Goal: Book appointment/travel/reservation

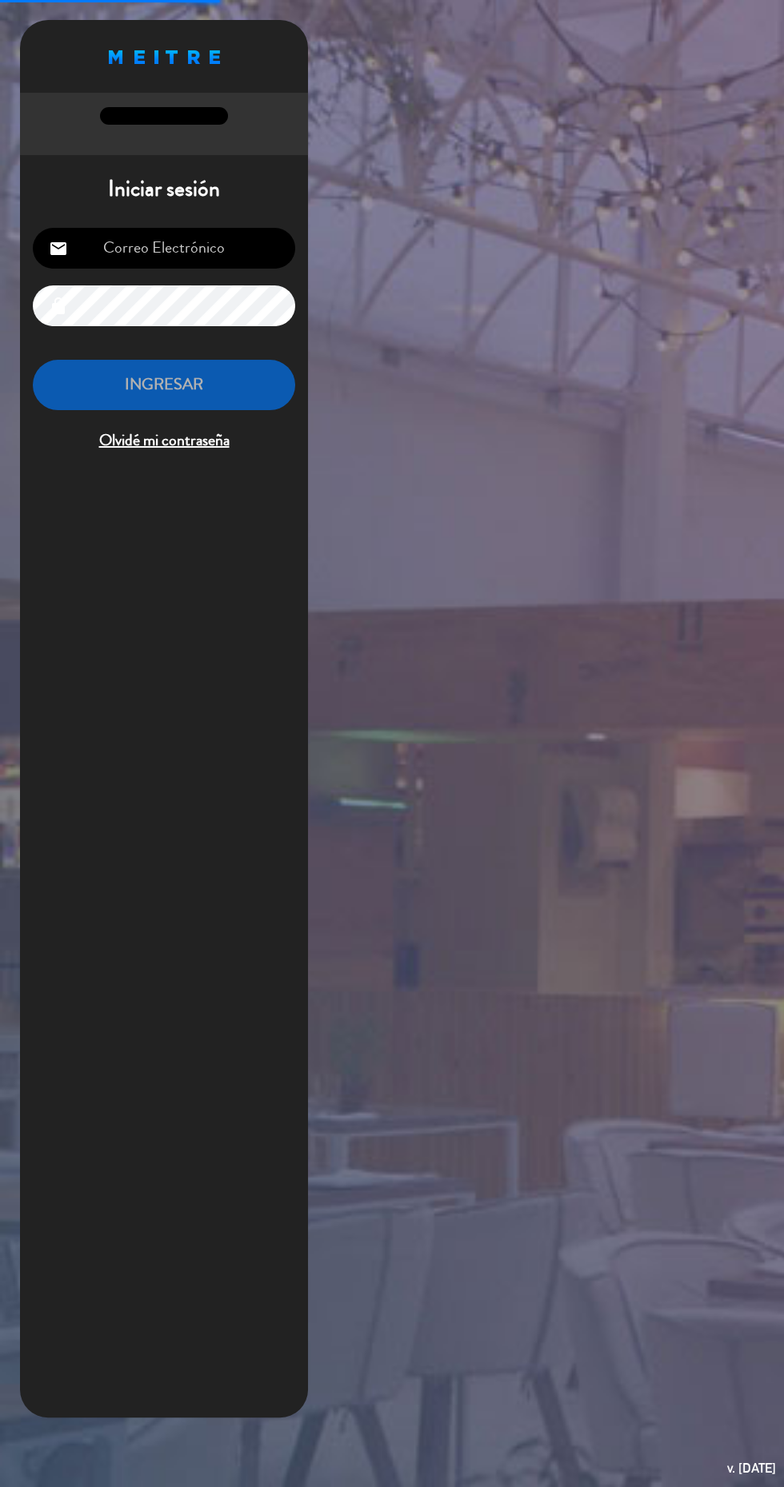
click at [208, 249] on input "email" at bounding box center [164, 248] width 262 height 41
type input "[EMAIL_ADDRESS][DOMAIN_NAME]"
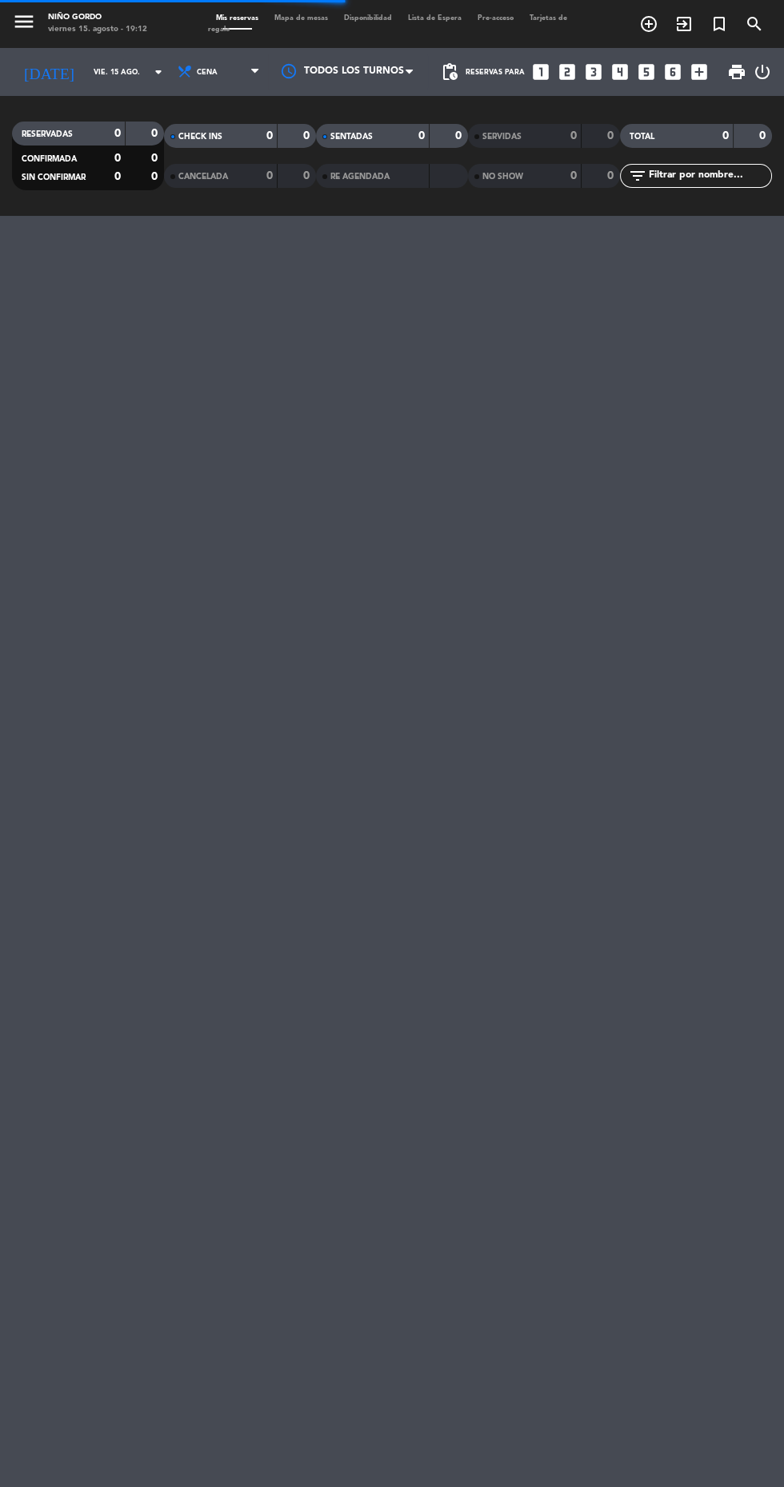
click at [307, 21] on span "Mapa de mesas" at bounding box center [301, 17] width 70 height 7
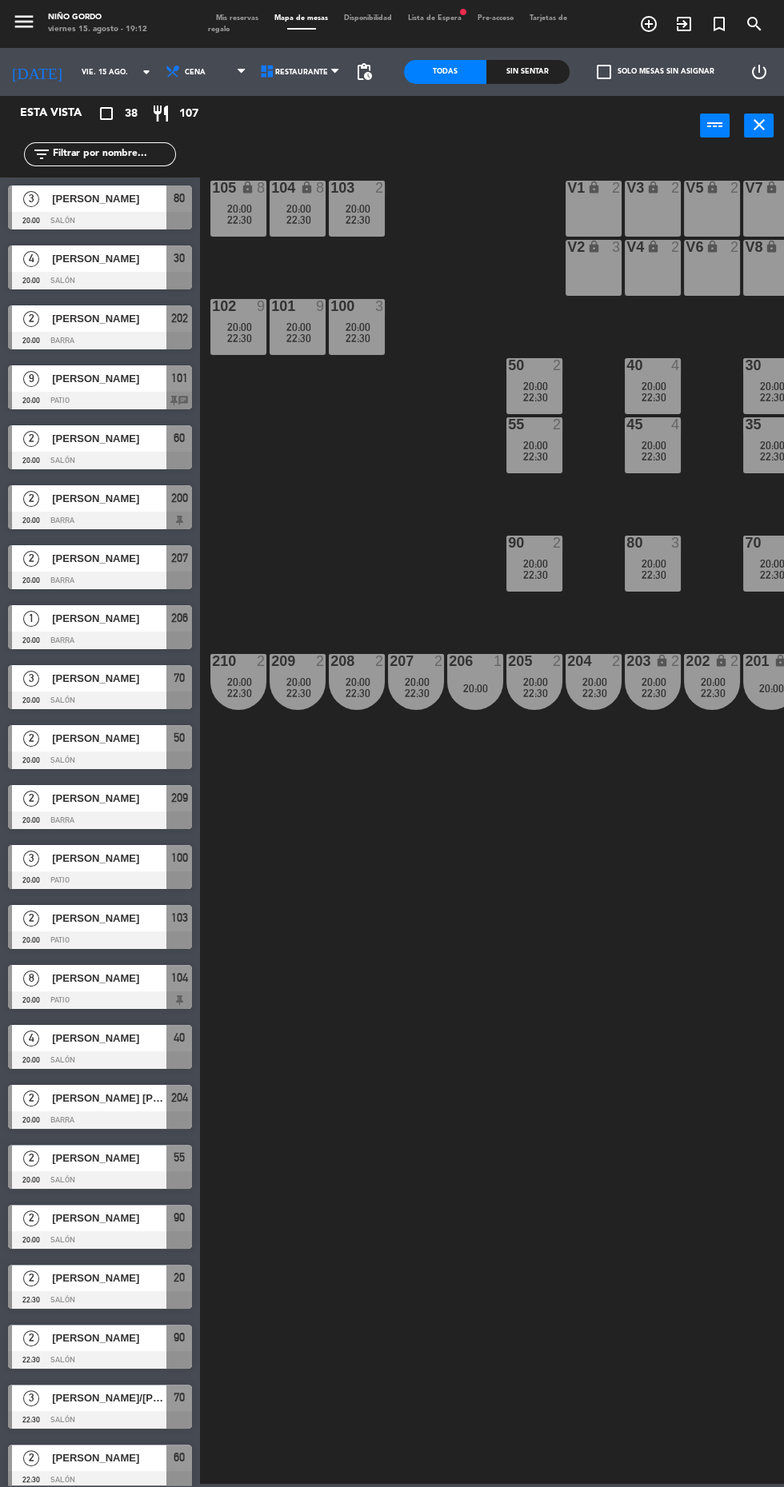
click at [136, 515] on div at bounding box center [100, 521] width 184 height 18
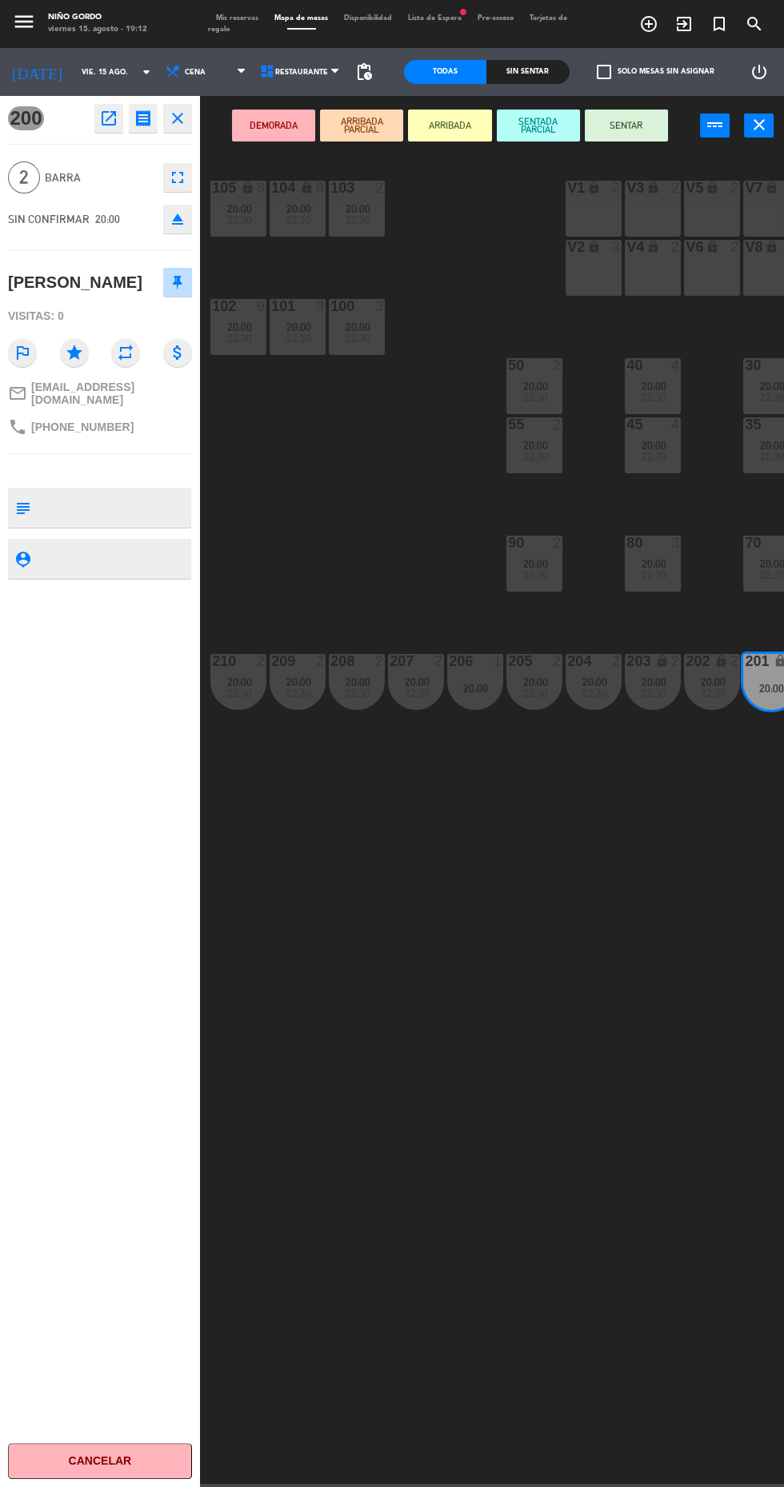
click at [108, 118] on icon "open_in_new" at bounding box center [108, 118] width 19 height 19
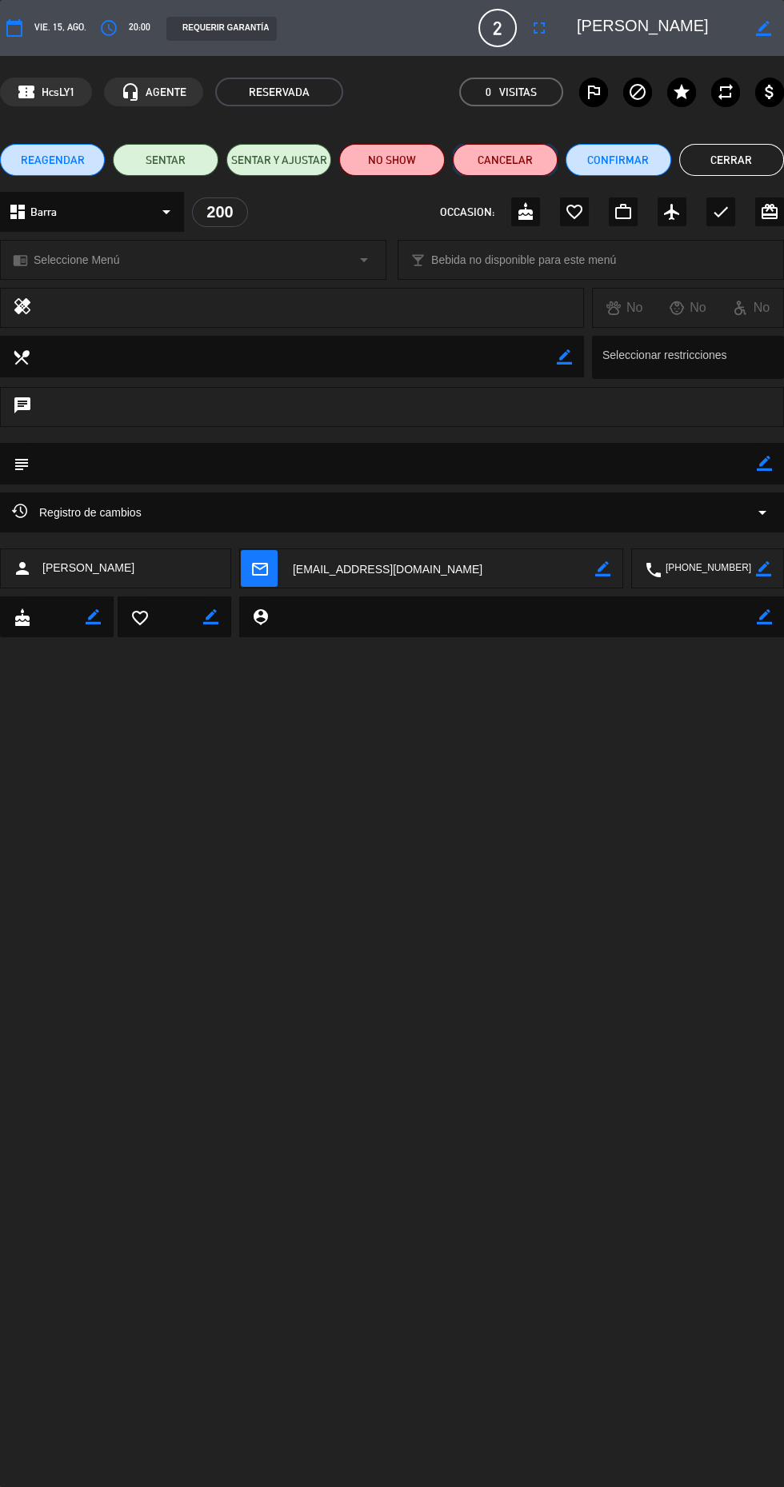
click at [537, 162] on button "Cancelar" at bounding box center [505, 160] width 105 height 32
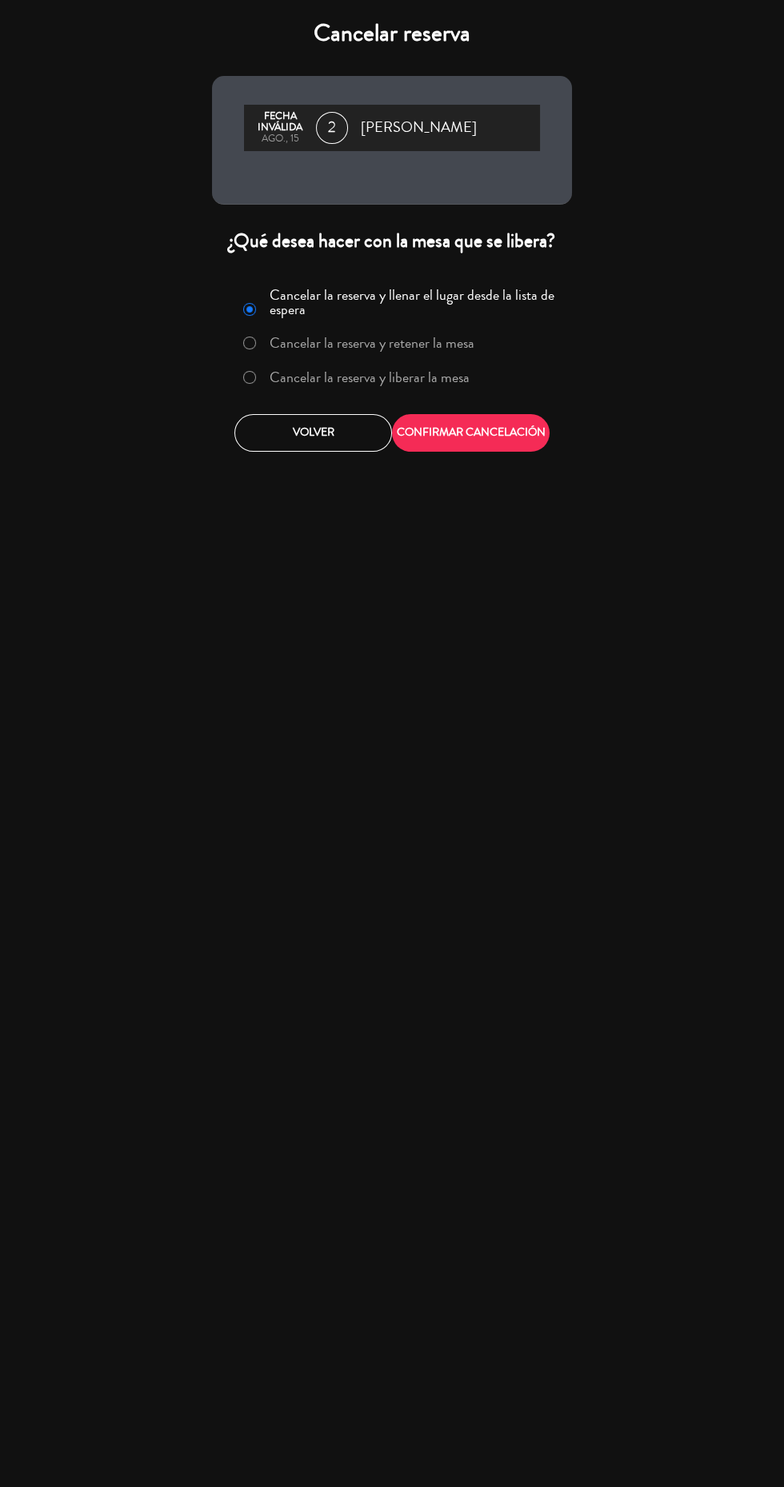
click at [455, 382] on label "Cancelar la reserva y liberar la mesa" at bounding box center [369, 377] width 200 height 14
click at [477, 432] on button "CONFIRMAR CANCELACIÓN" at bounding box center [471, 433] width 158 height 38
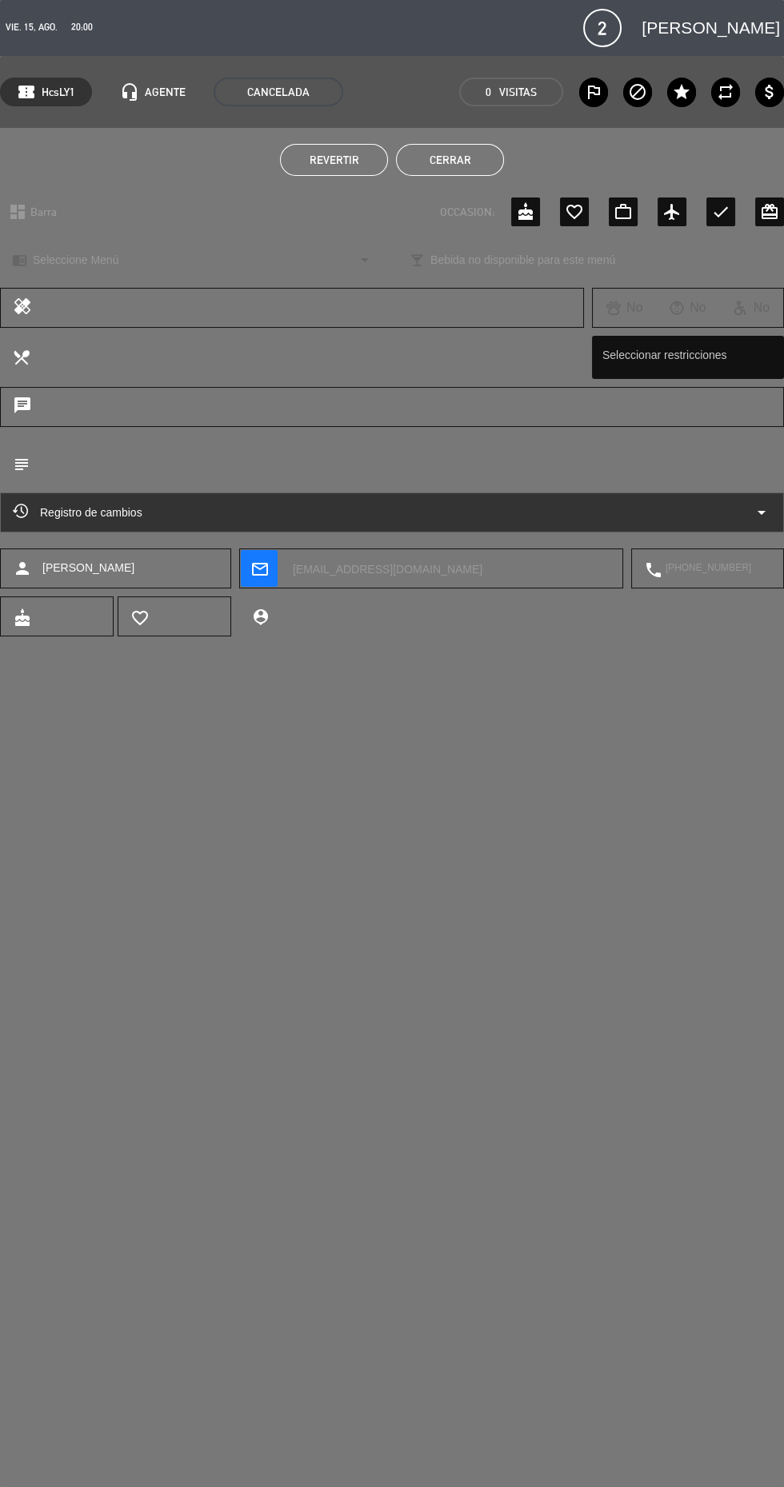
click at [483, 171] on button "Cerrar" at bounding box center [450, 160] width 108 height 32
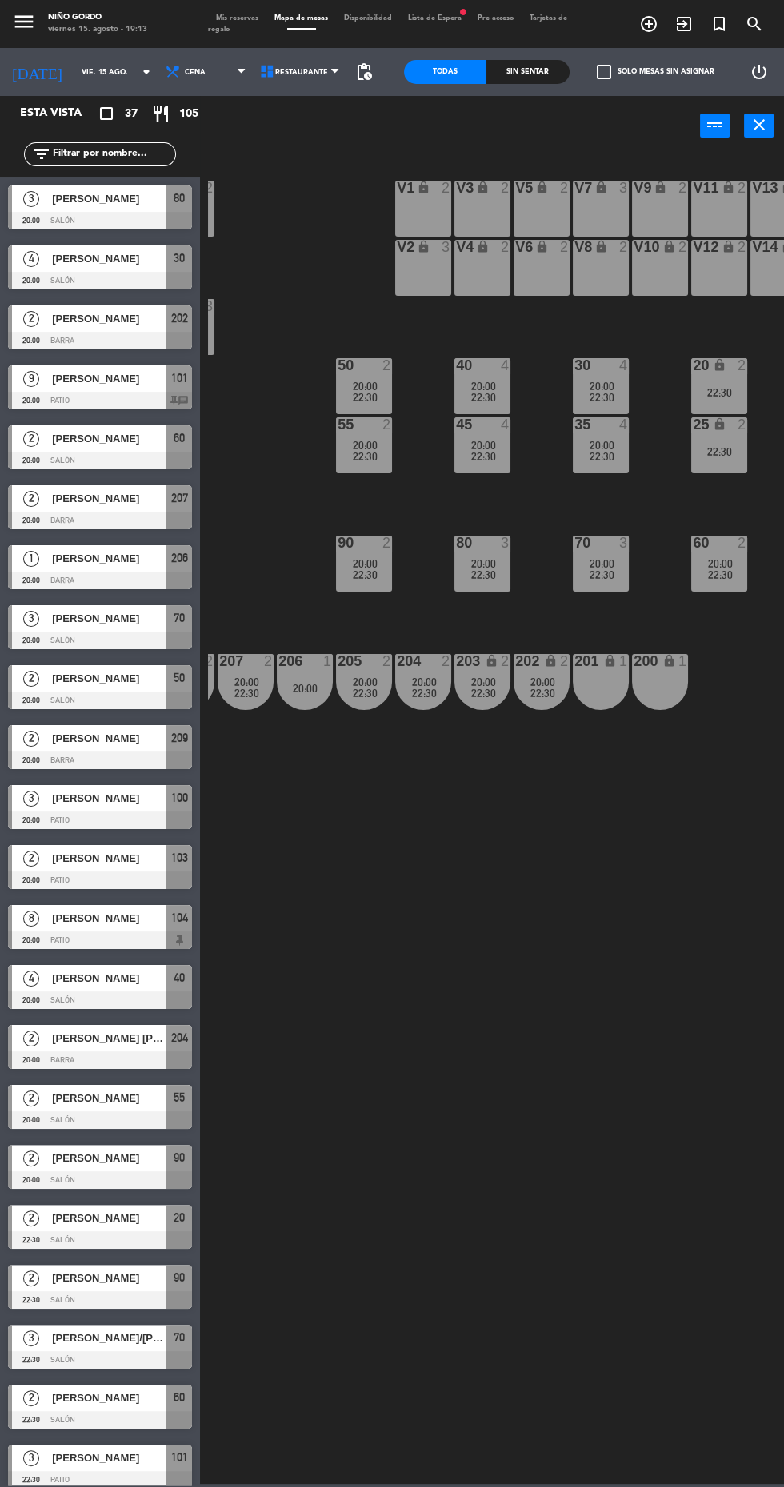
scroll to position [0, 146]
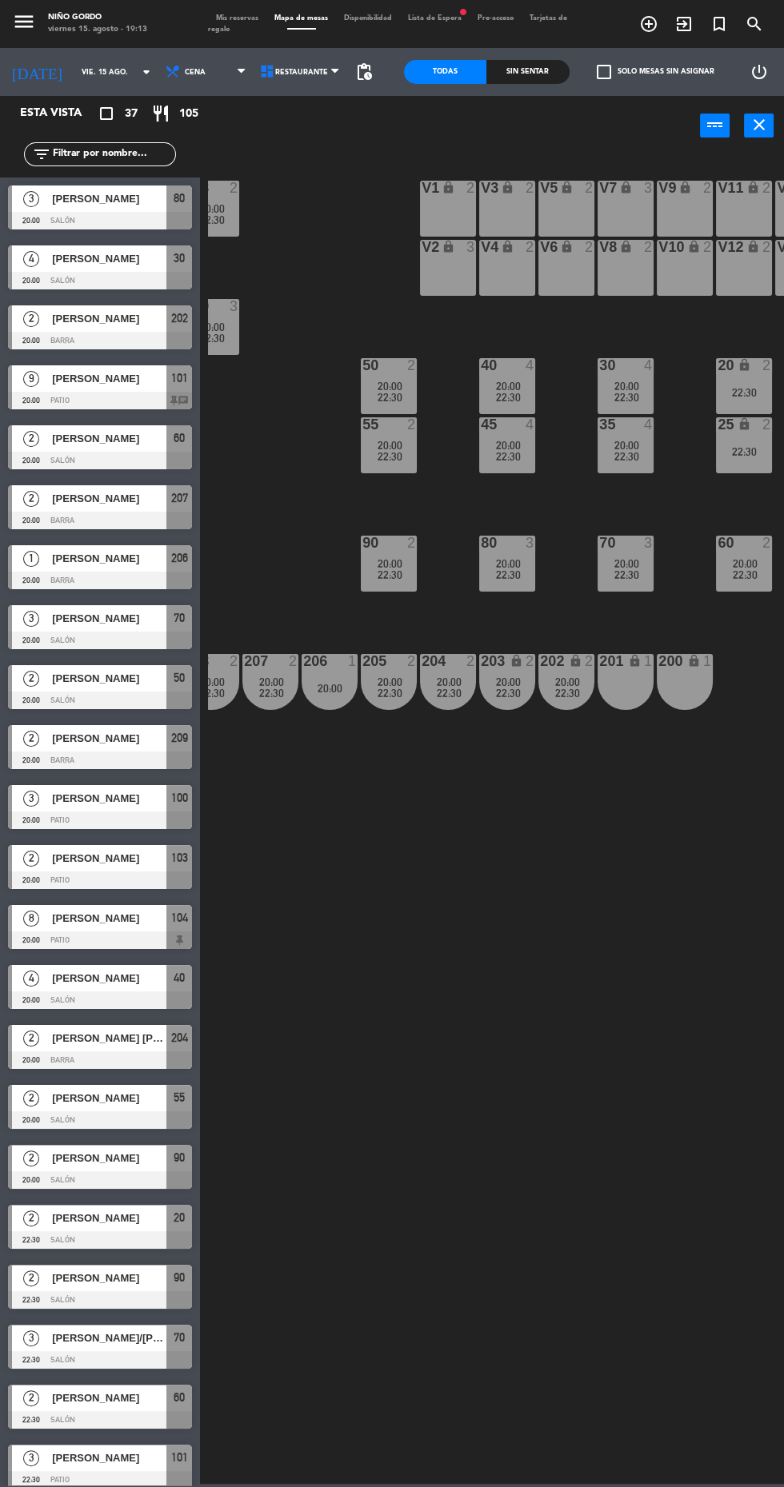
click at [625, 574] on span "22:30" at bounding box center [626, 574] width 25 height 13
click at [421, 1151] on div "105 lock 8 20:00 22:30 104 lock 8 20:00 22:30 103 2 20:00 22:30 V1 lock 2 V3 lo…" at bounding box center [496, 818] width 576 height 1331
click at [489, 579] on div "22:30" at bounding box center [507, 574] width 56 height 11
click at [372, 1175] on div "105 lock 8 20:00 22:30 104 lock 8 20:00 22:30 103 2 20:00 22:30 V1 lock 2 V3 lo…" at bounding box center [496, 818] width 576 height 1331
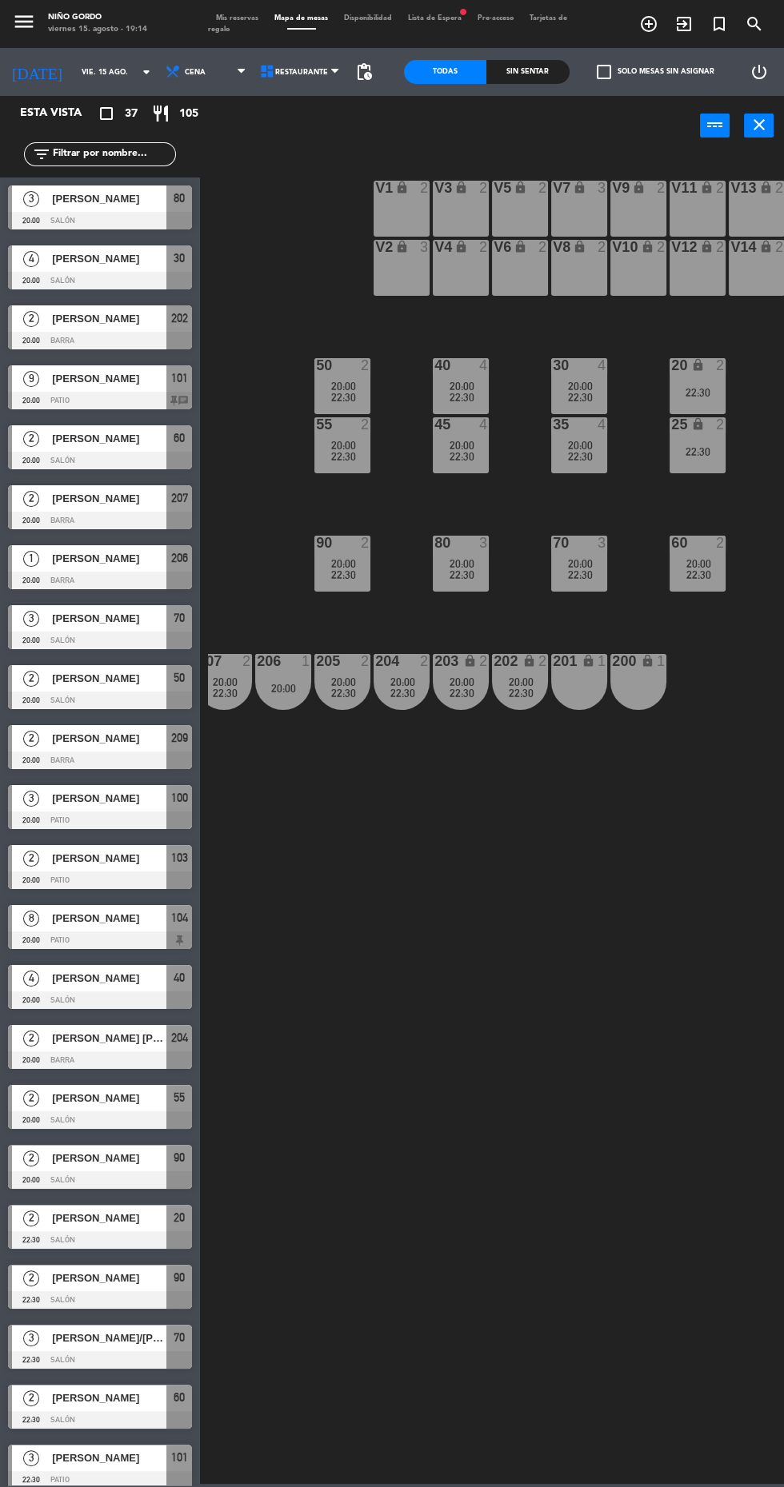
scroll to position [0, 205]
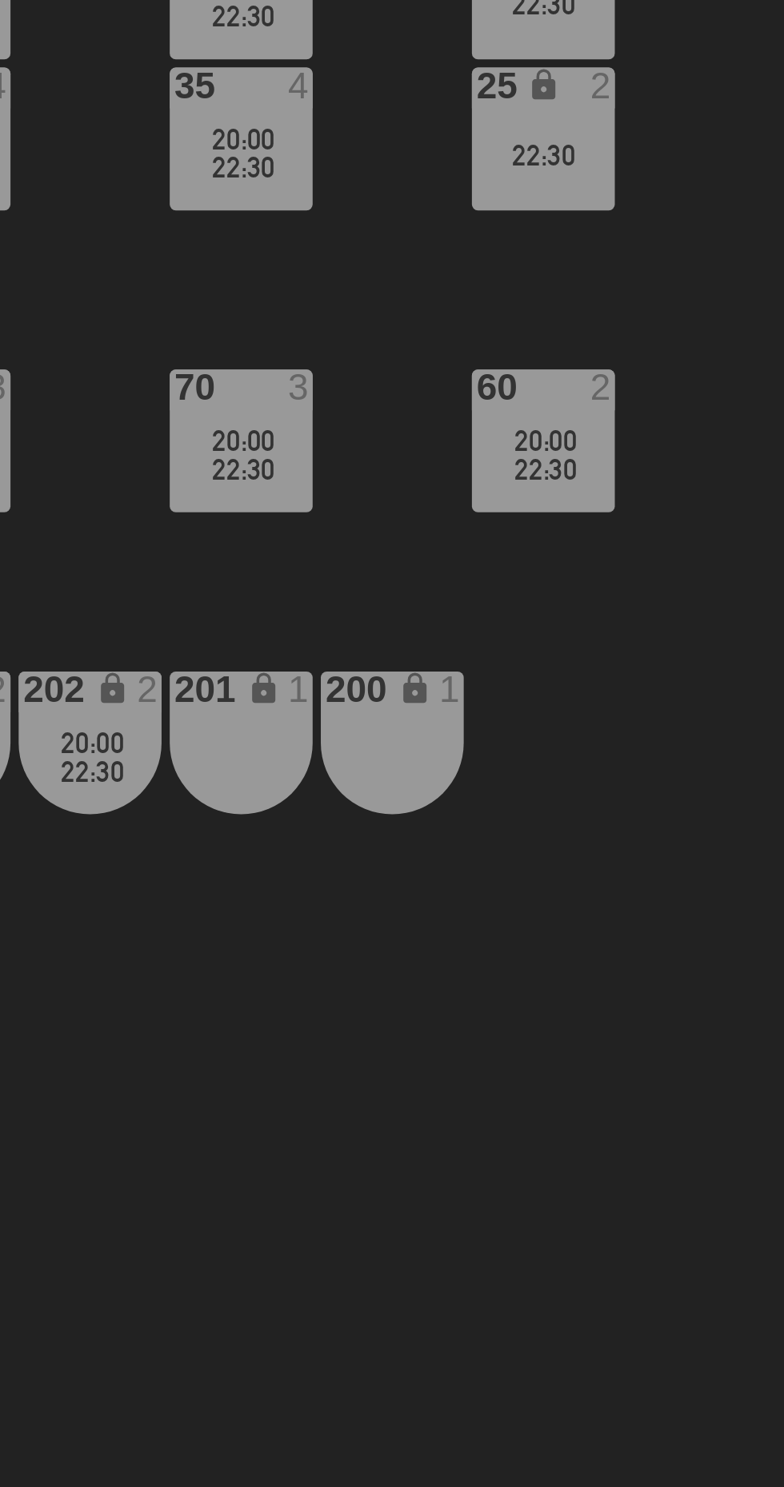
click at [620, 680] on div "200 lock 1" at bounding box center [625, 682] width 56 height 56
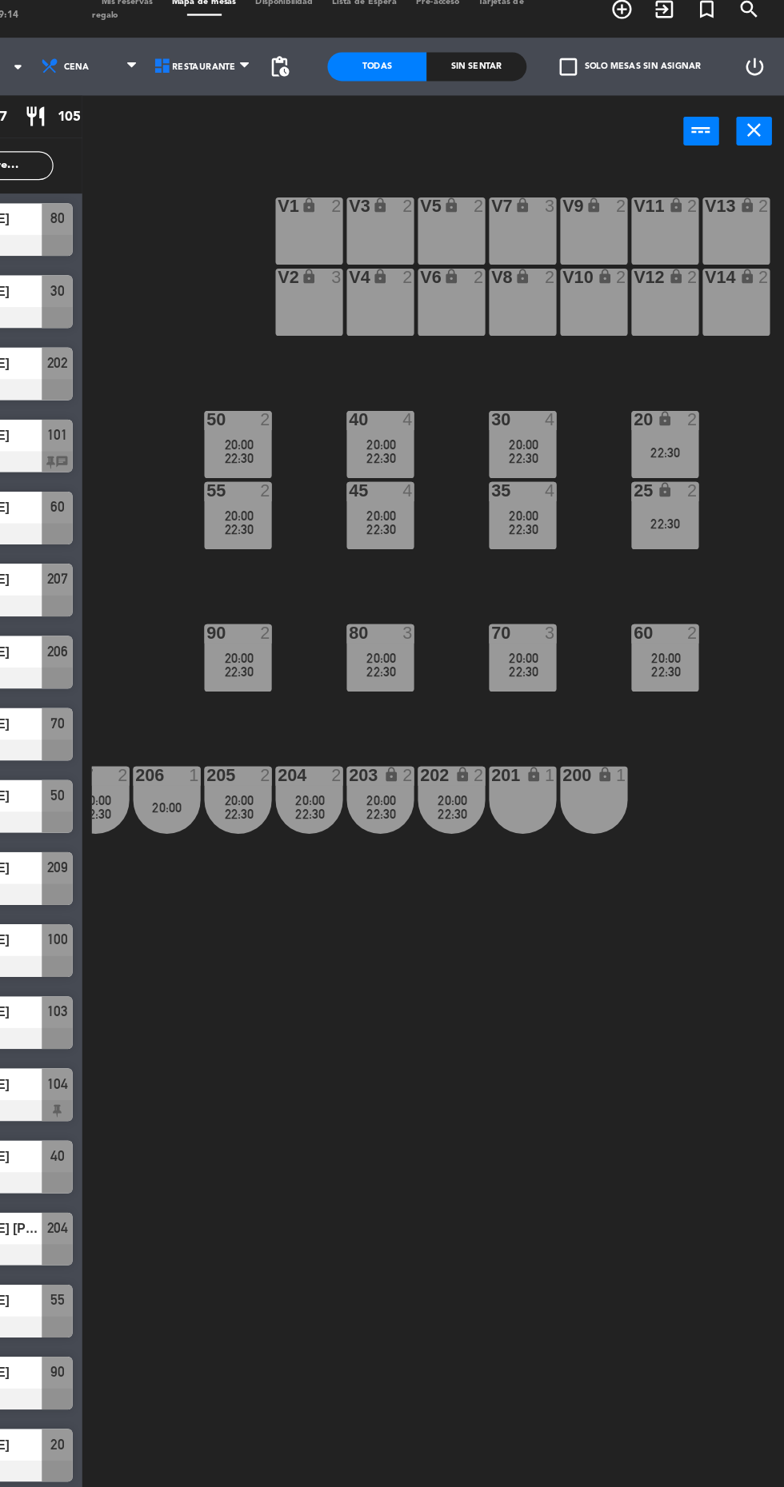
scroll to position [0, 0]
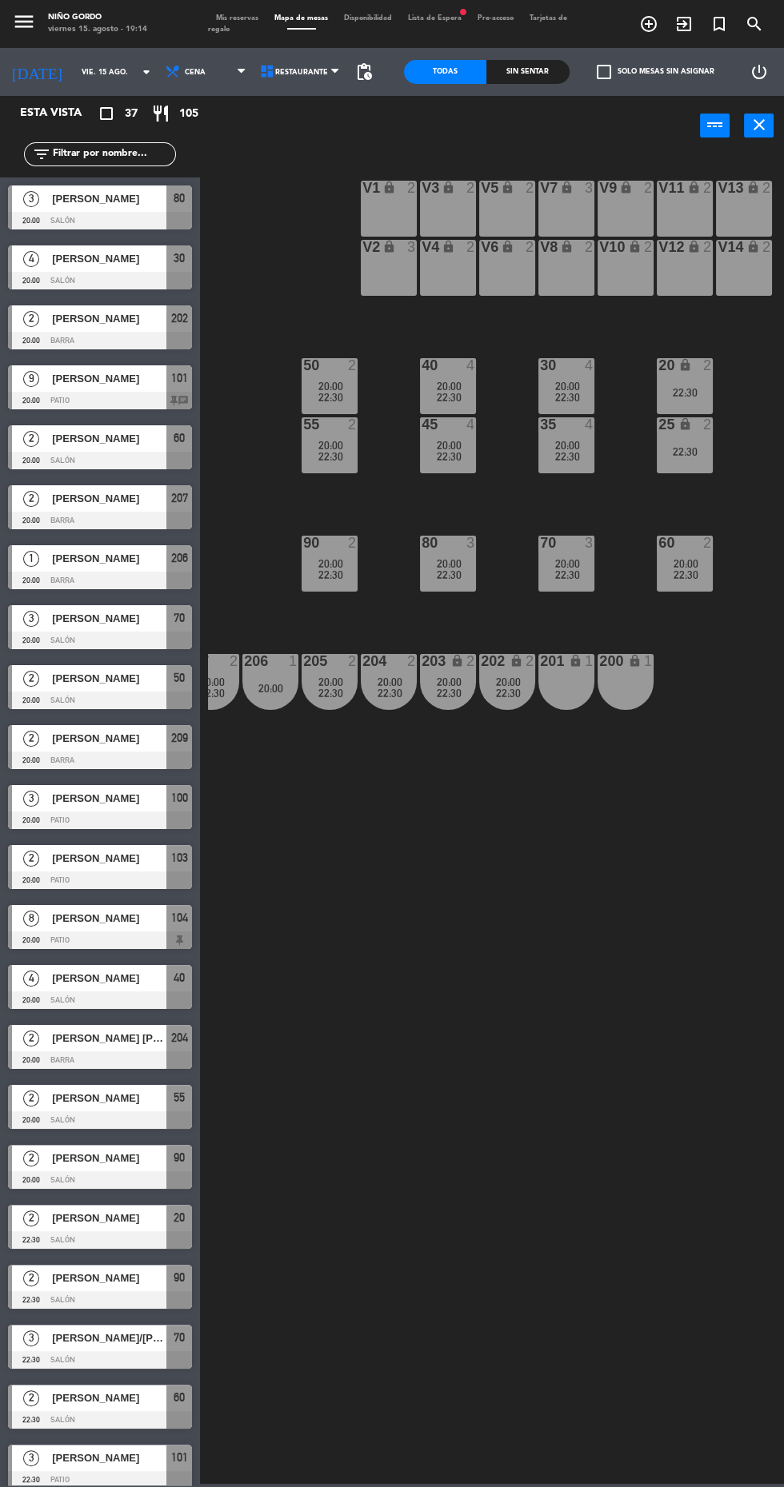
click at [540, 662] on div "201" at bounding box center [540, 661] width 1 height 14
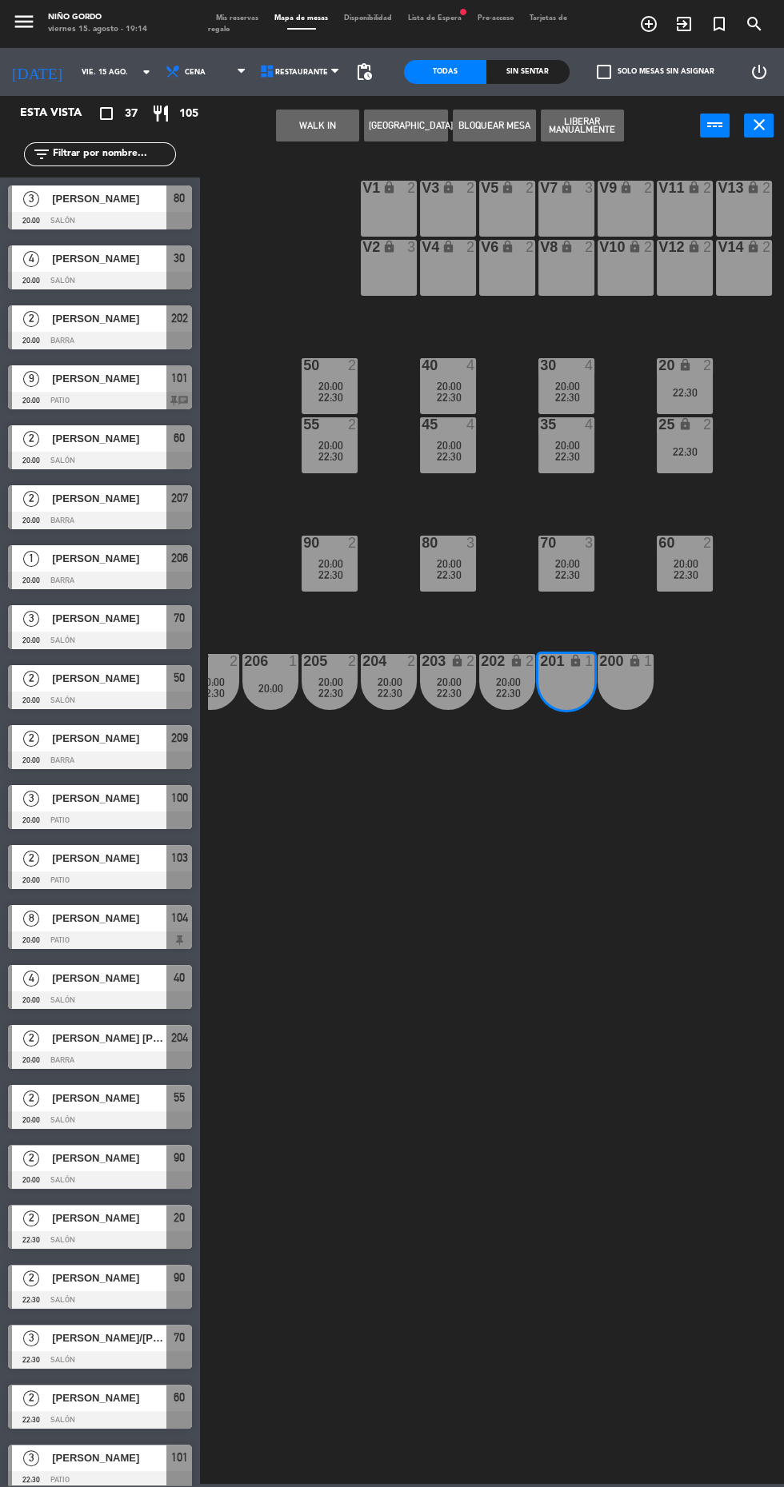
click at [628, 686] on div "200 lock 1" at bounding box center [625, 682] width 56 height 56
click at [420, 121] on button "[GEOGRAPHIC_DATA]" at bounding box center [405, 126] width 83 height 32
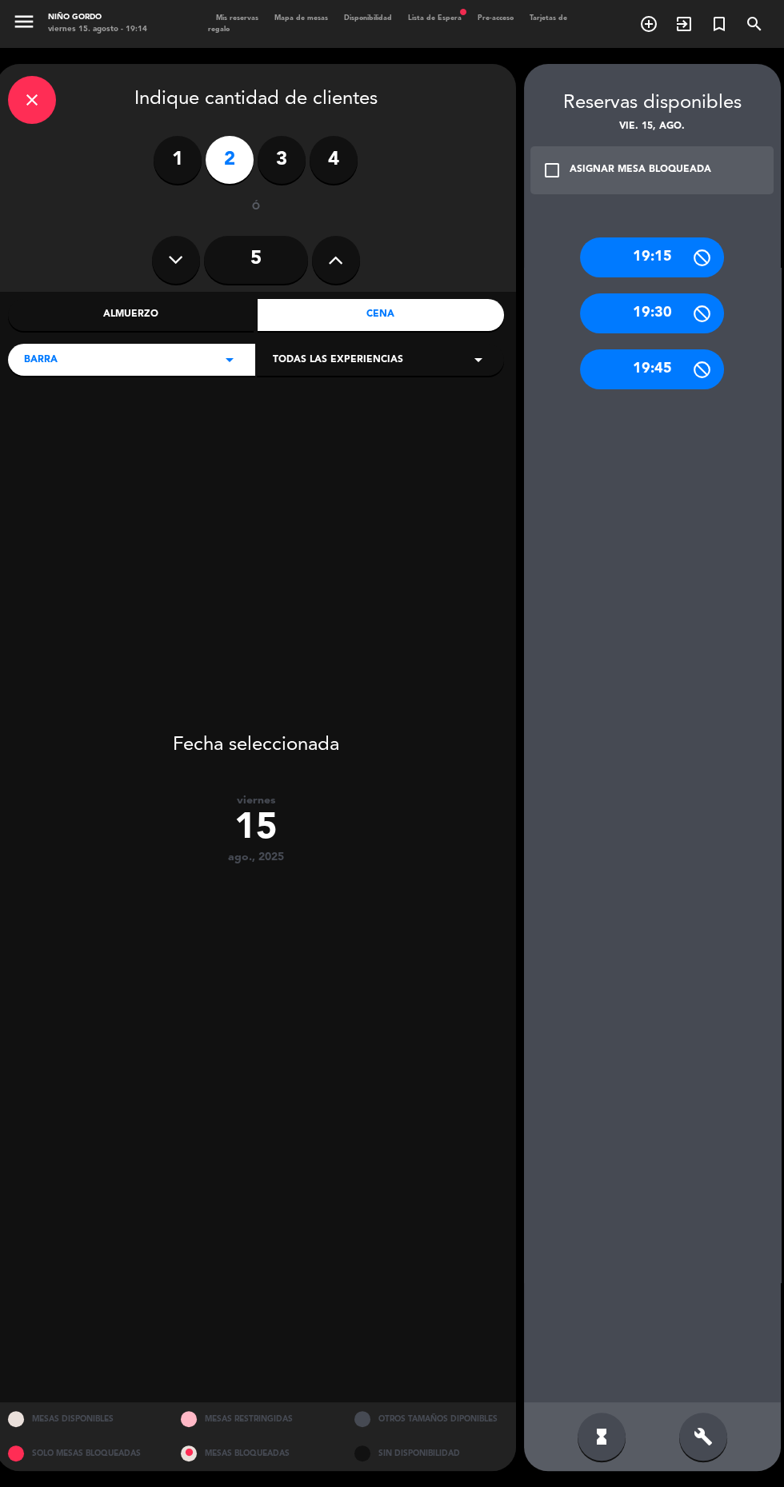
click at [644, 176] on div "ASIGNAR MESA BLOQUEADA" at bounding box center [640, 170] width 142 height 16
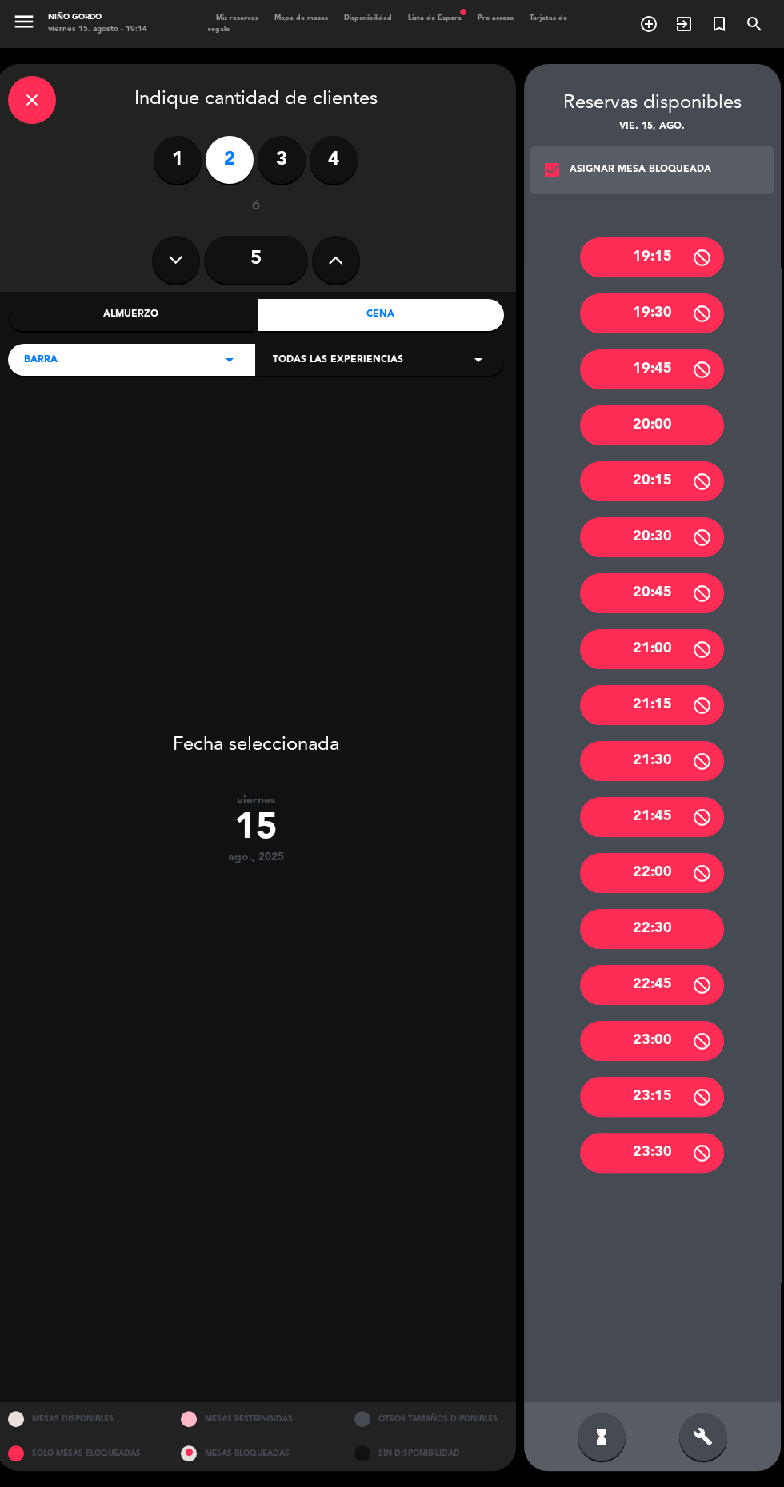
click at [670, 943] on div "22:30" at bounding box center [652, 929] width 144 height 40
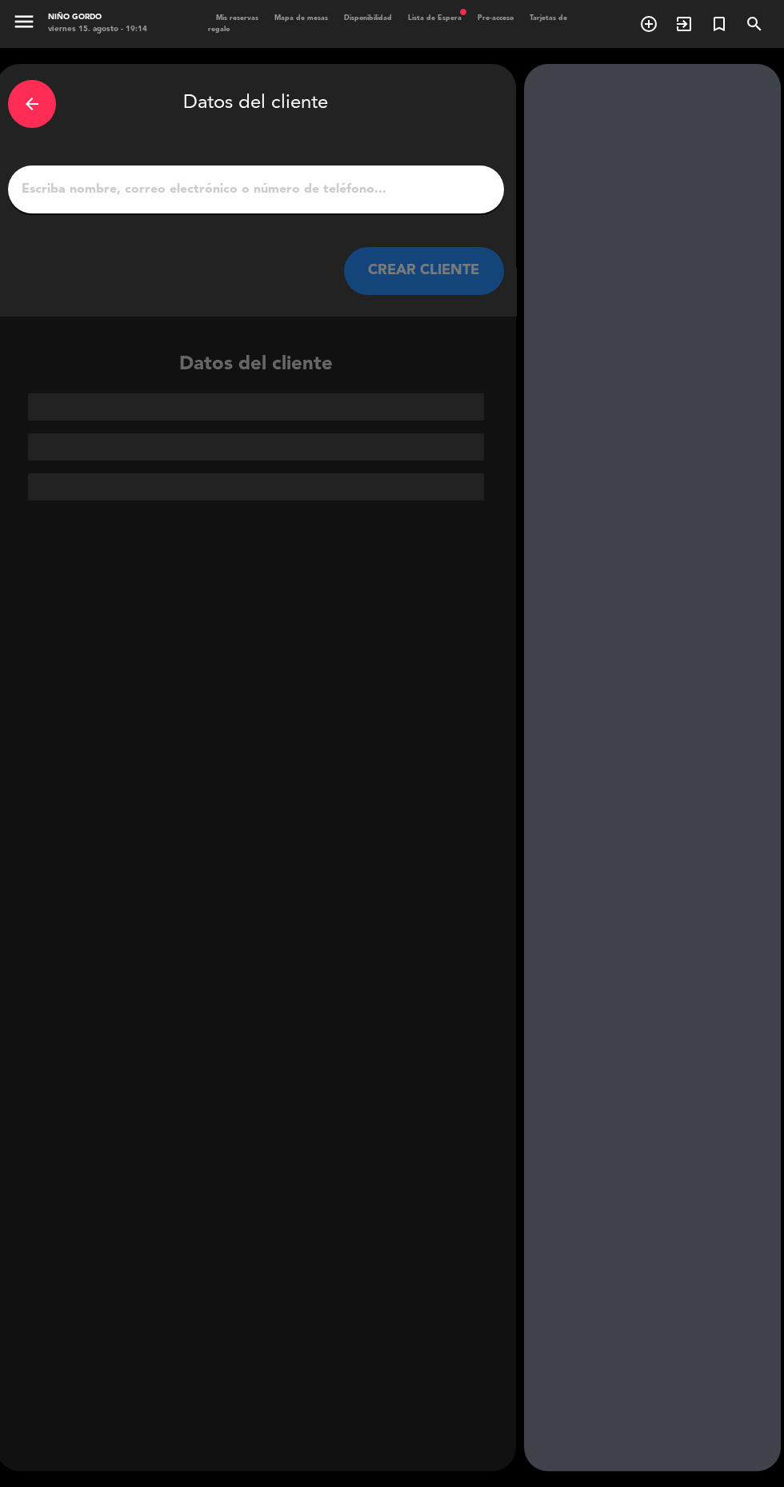
click at [376, 194] on input "1" at bounding box center [256, 189] width 472 height 22
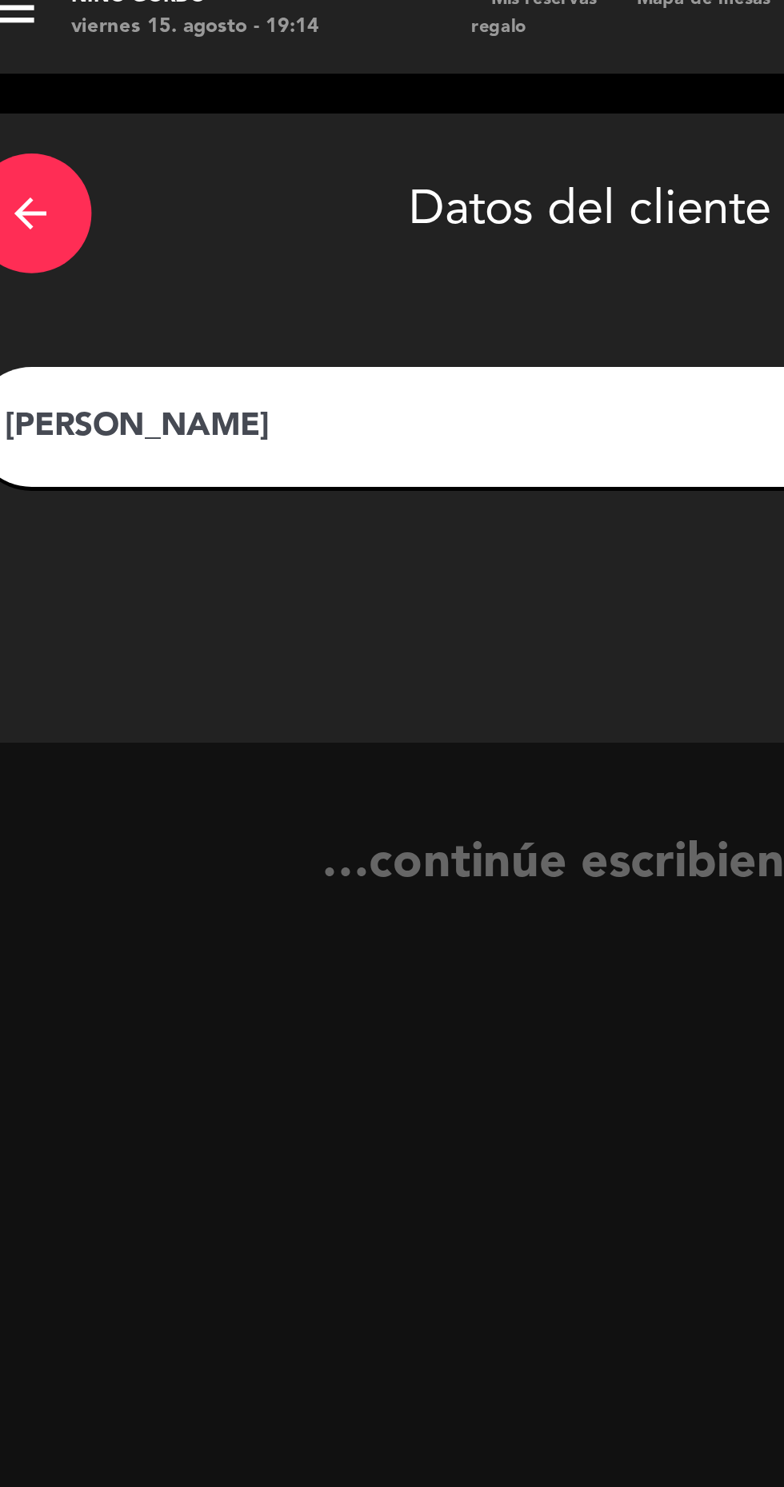
type input "[PERSON_NAME]"
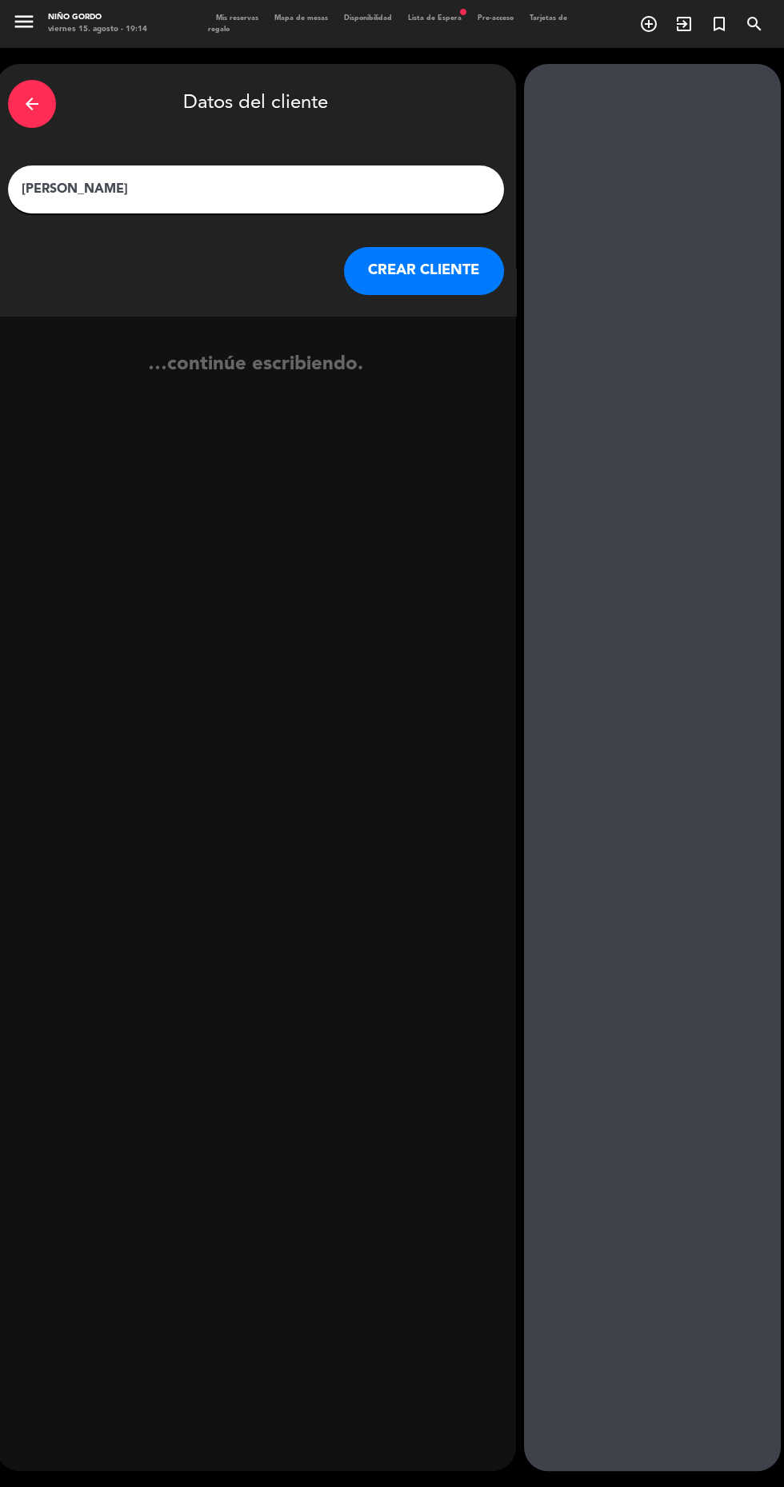
click at [429, 267] on button "CREAR CLIENTE" at bounding box center [424, 271] width 160 height 48
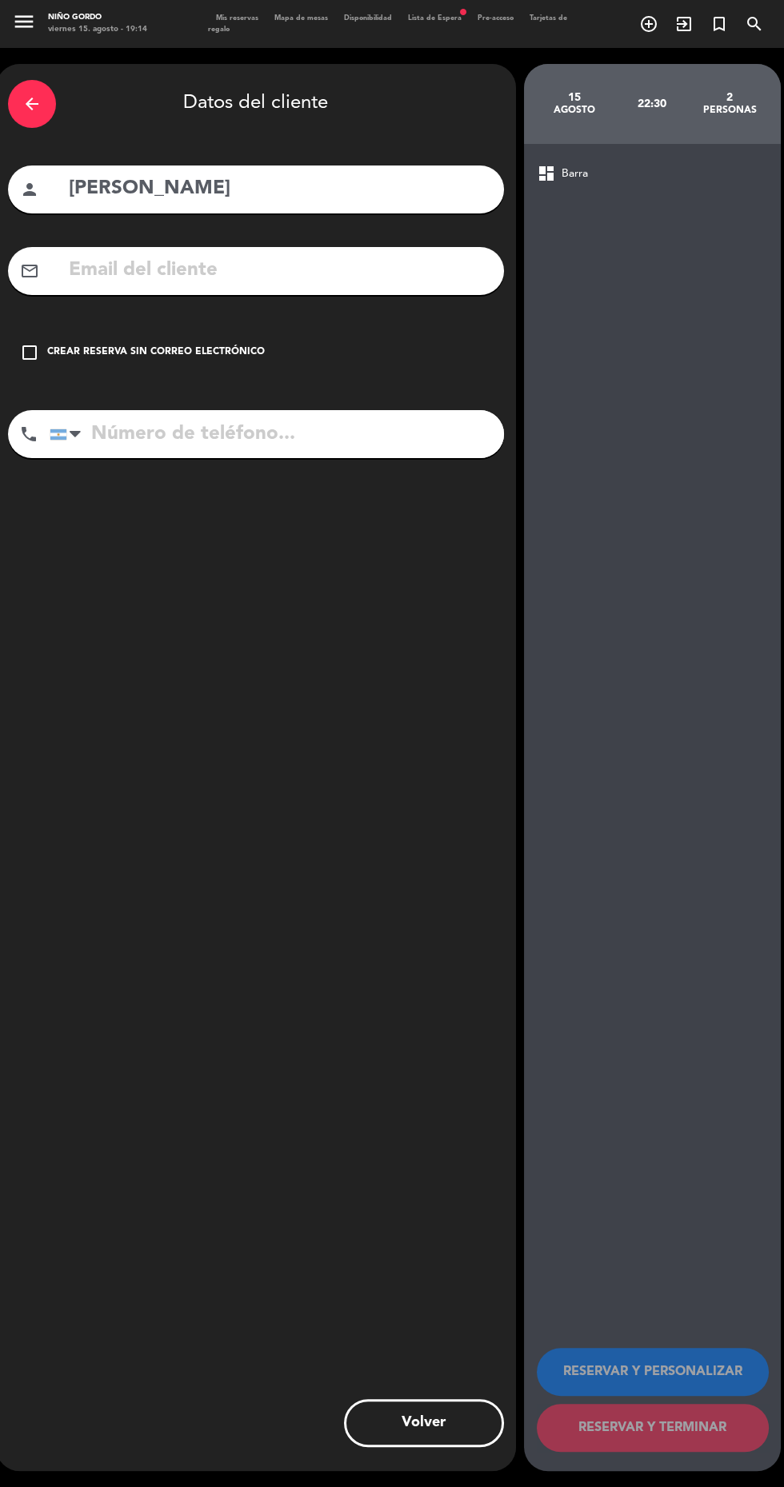
click at [316, 436] on input "tel" at bounding box center [277, 434] width 454 height 48
type input "[PHONE_NUMBER]"
click at [392, 263] on input "text" at bounding box center [279, 270] width 425 height 33
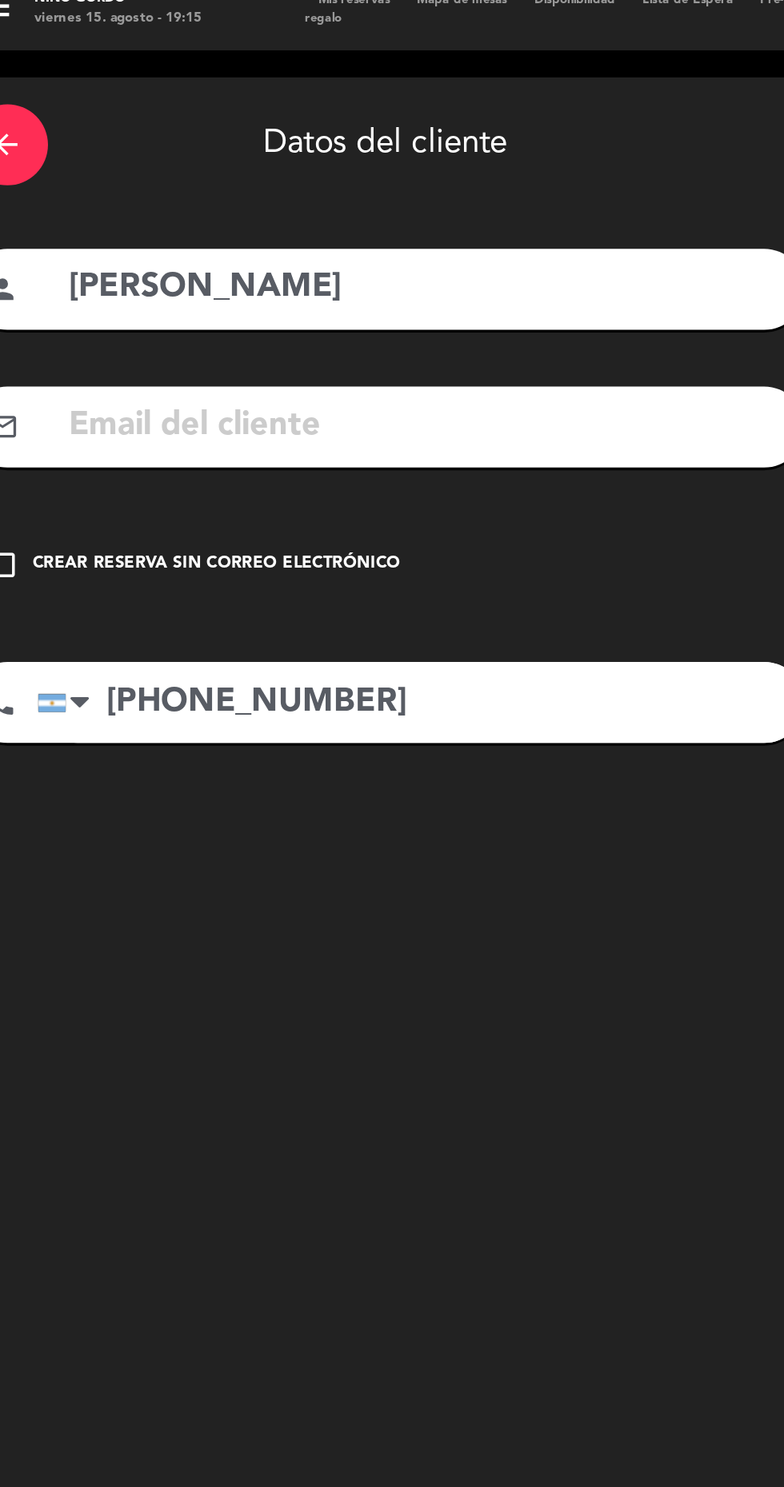
click at [252, 185] on input "[PERSON_NAME]" at bounding box center [279, 189] width 425 height 33
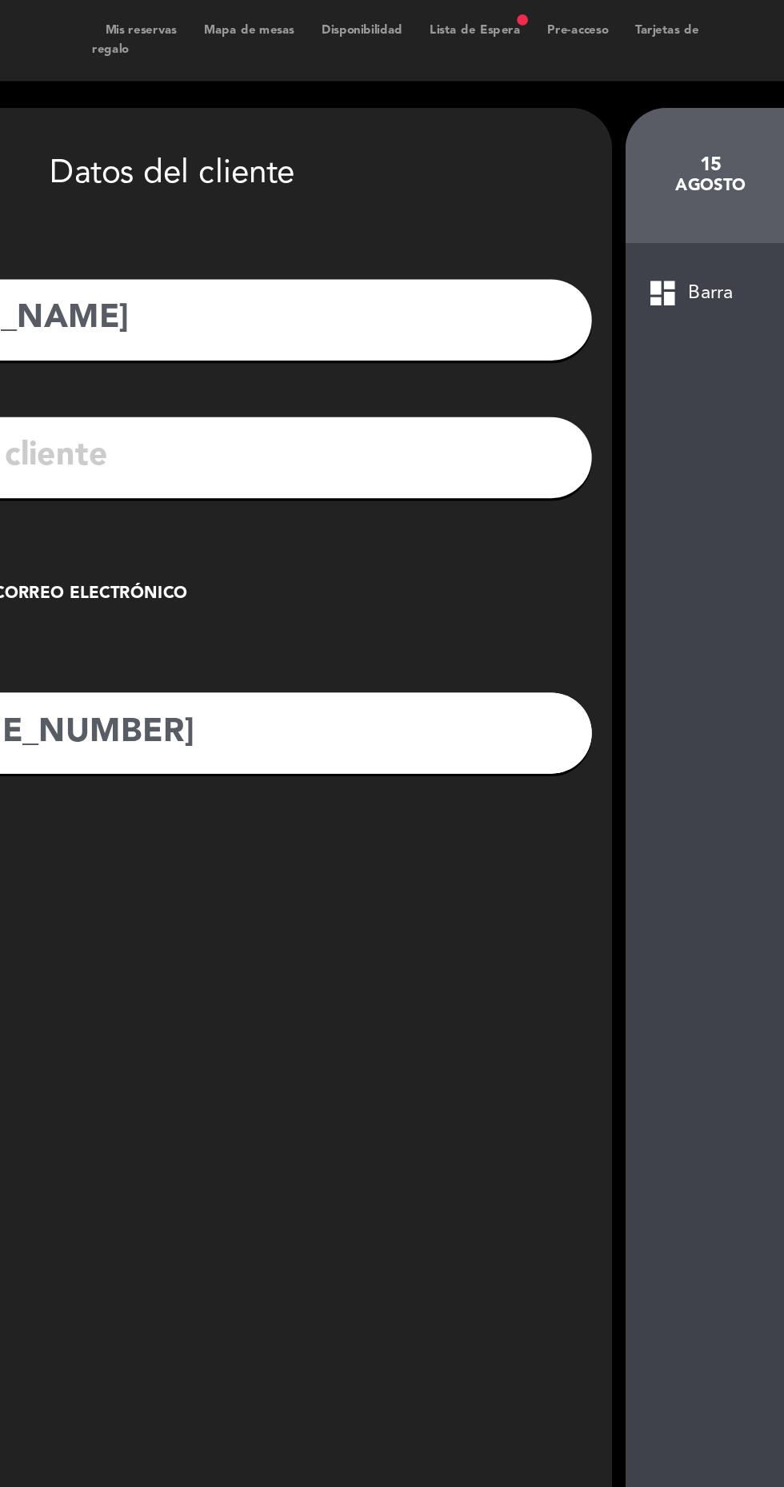
type input "[PERSON_NAME]"
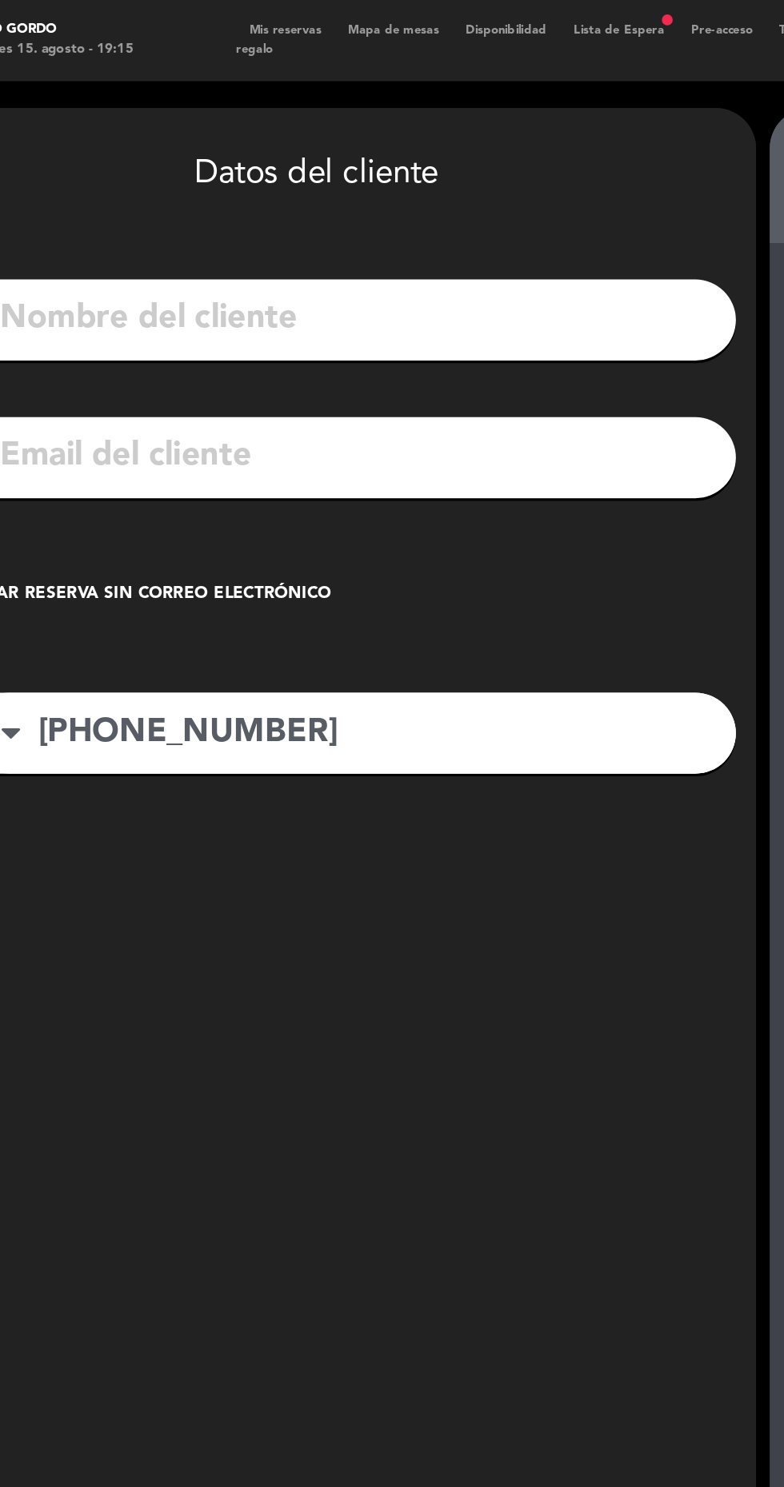
click at [329, 302] on div "arrow_back Datos del cliente person mail_outline check_box_outline_blank Crear …" at bounding box center [256, 767] width 520 height 1407
click at [348, 283] on input "text" at bounding box center [279, 270] width 425 height 33
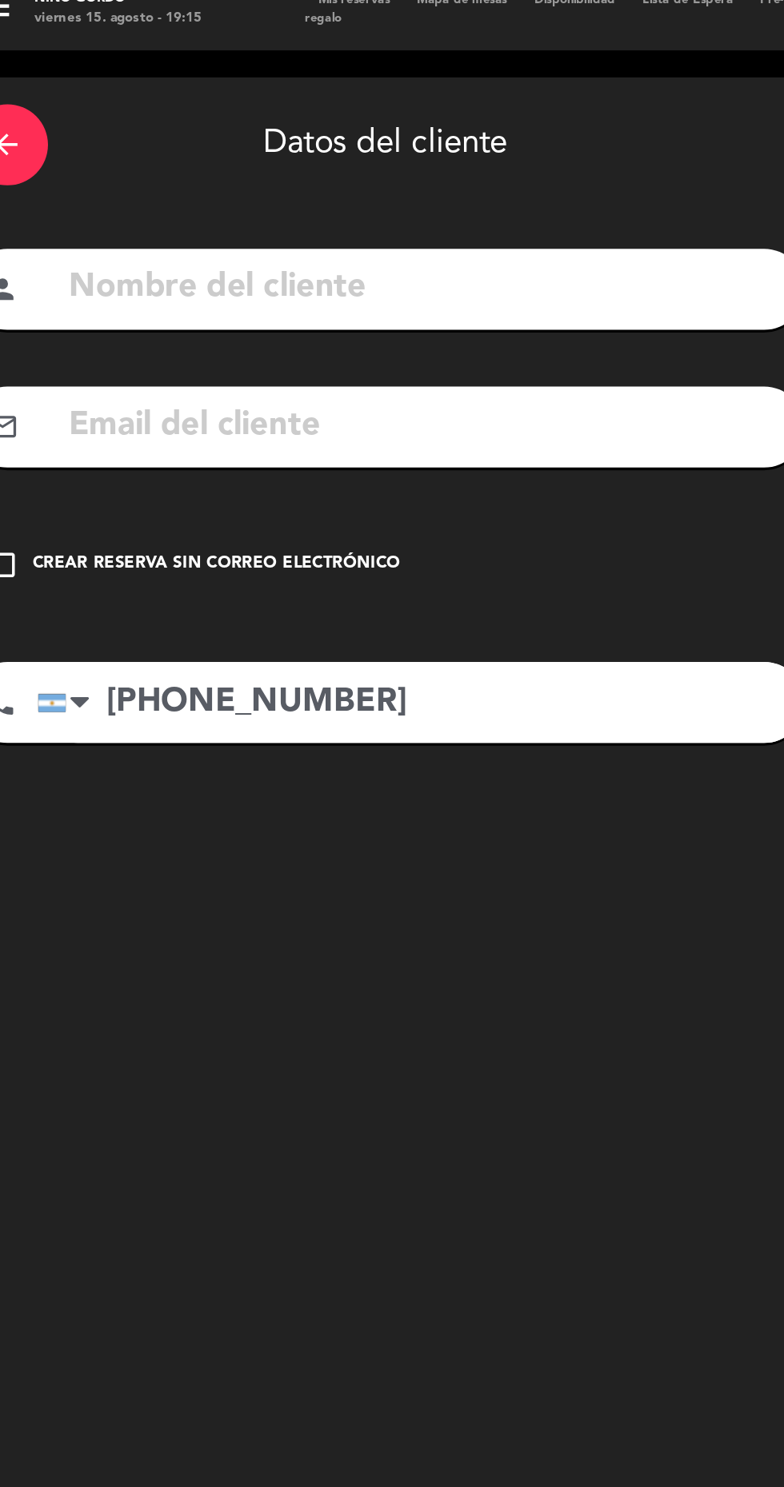
click at [329, 279] on input "text" at bounding box center [279, 270] width 425 height 33
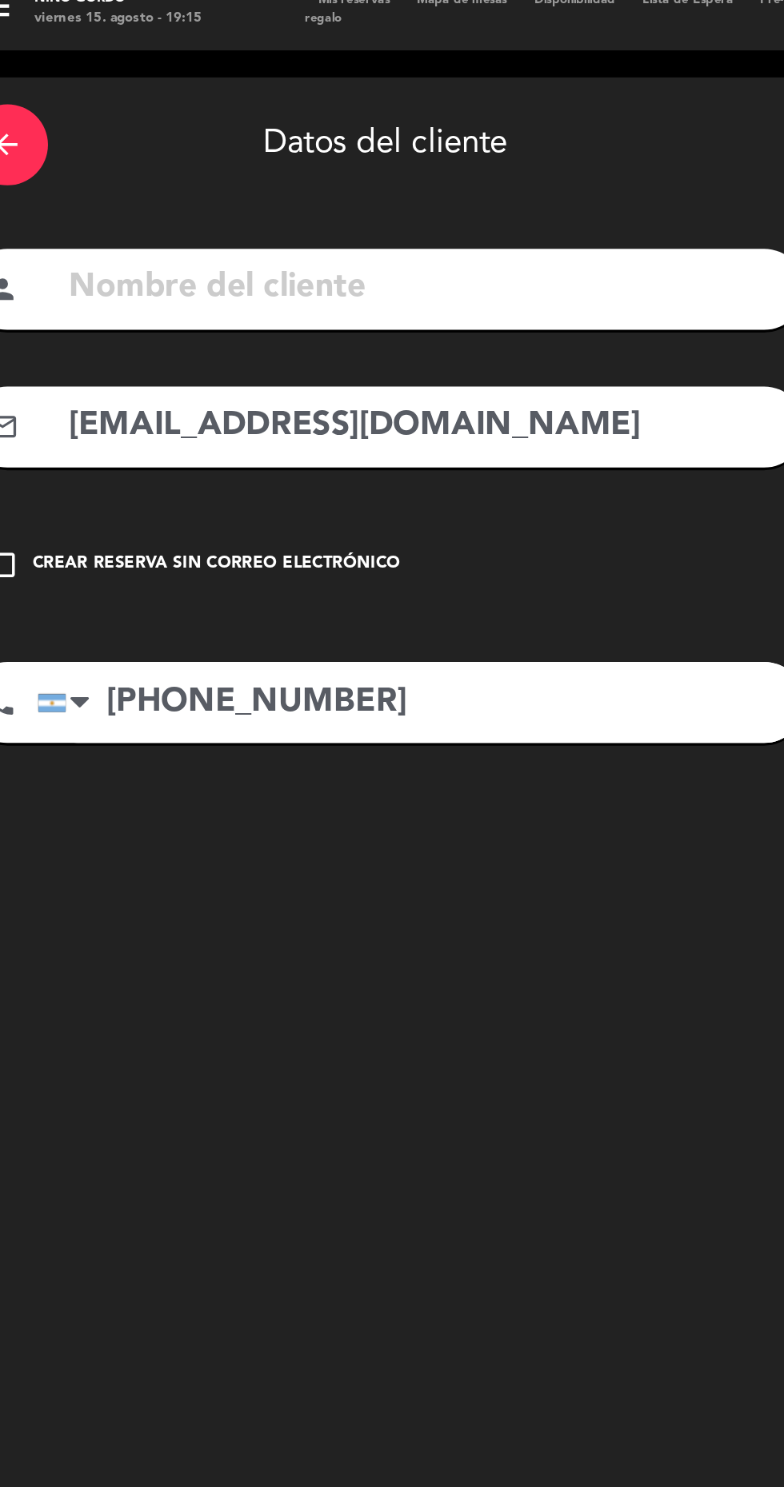
type input "[EMAIL_ADDRESS][DOMAIN_NAME]"
click at [377, 178] on input "text" at bounding box center [279, 189] width 425 height 33
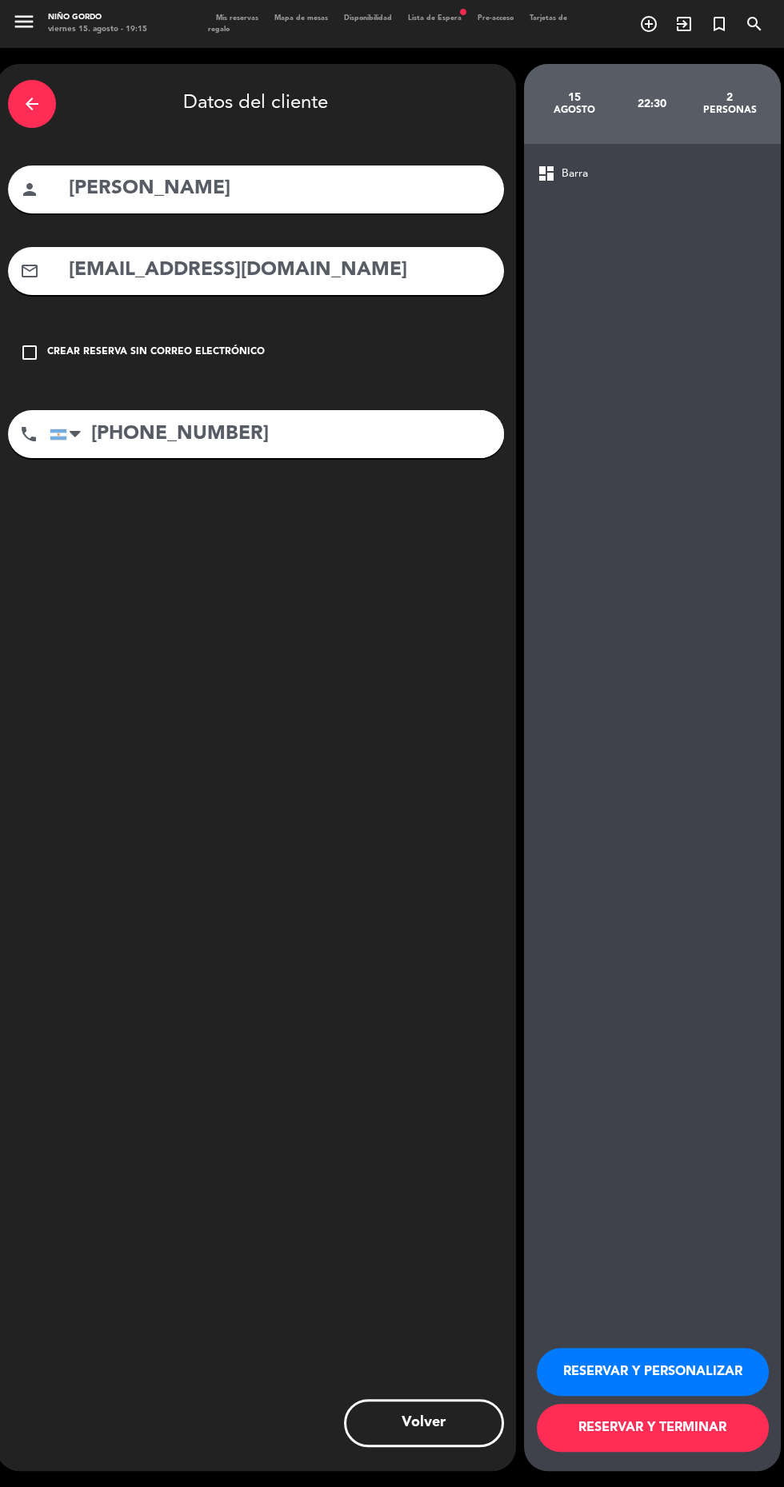
scroll to position [114, 0]
type input "[PERSON_NAME]"
click at [658, 1447] on button "RESERVAR Y TERMINAR" at bounding box center [652, 1428] width 232 height 48
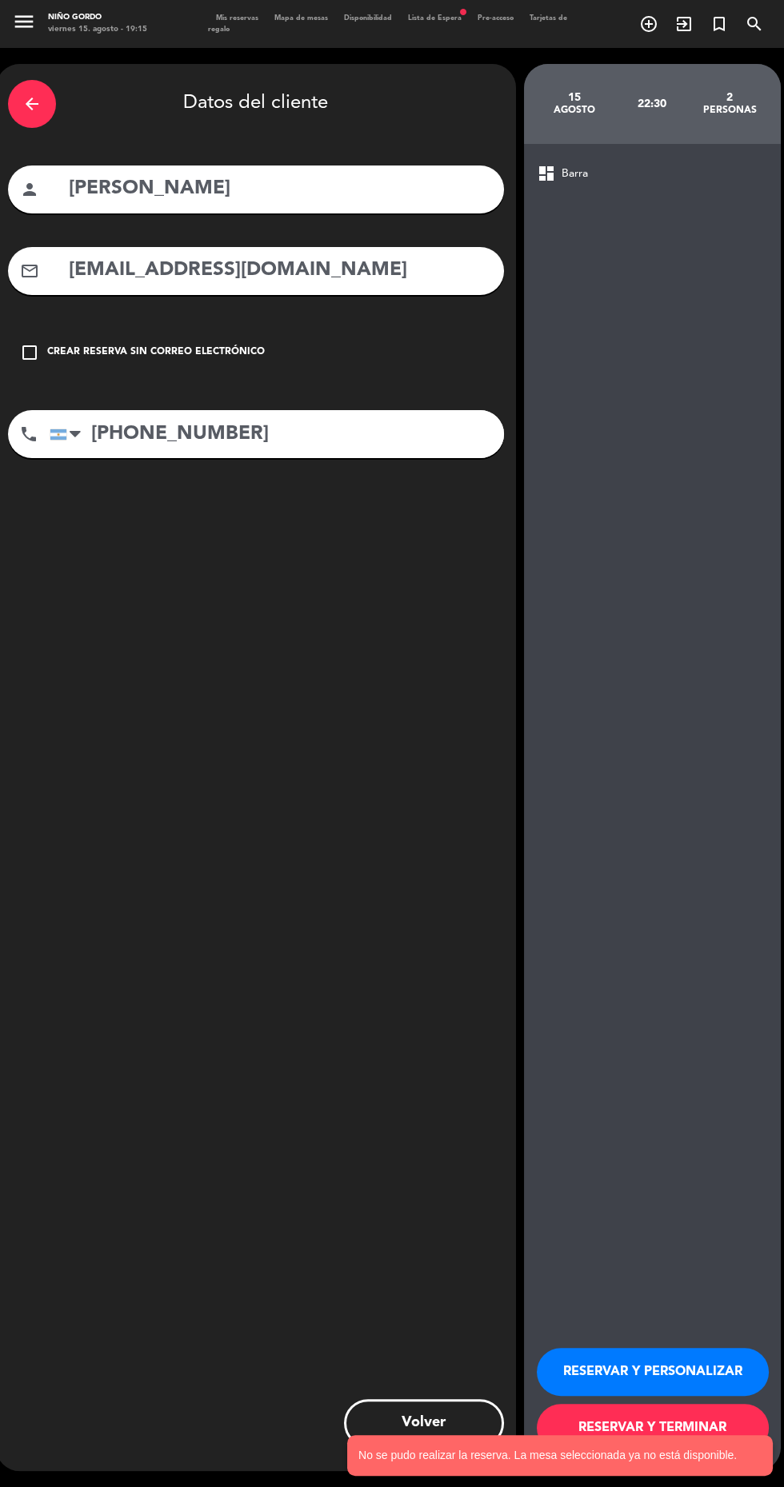
click at [678, 1428] on notyf-toast-container "No se pudo realizar la reserva. La mesa seleccionada ya no está disponible." at bounding box center [560, 1455] width 448 height 63
click at [638, 1428] on notyf-toast-container "No se pudo realizar la reserva. La mesa seleccionada ya no está disponible." at bounding box center [560, 1455] width 448 height 63
click at [597, 1428] on notyf-toast-container "No se pudo realizar la reserva. La mesa seleccionada ya no está disponible." at bounding box center [560, 1455] width 448 height 63
click at [47, 111] on div "arrow_back" at bounding box center [32, 104] width 48 height 48
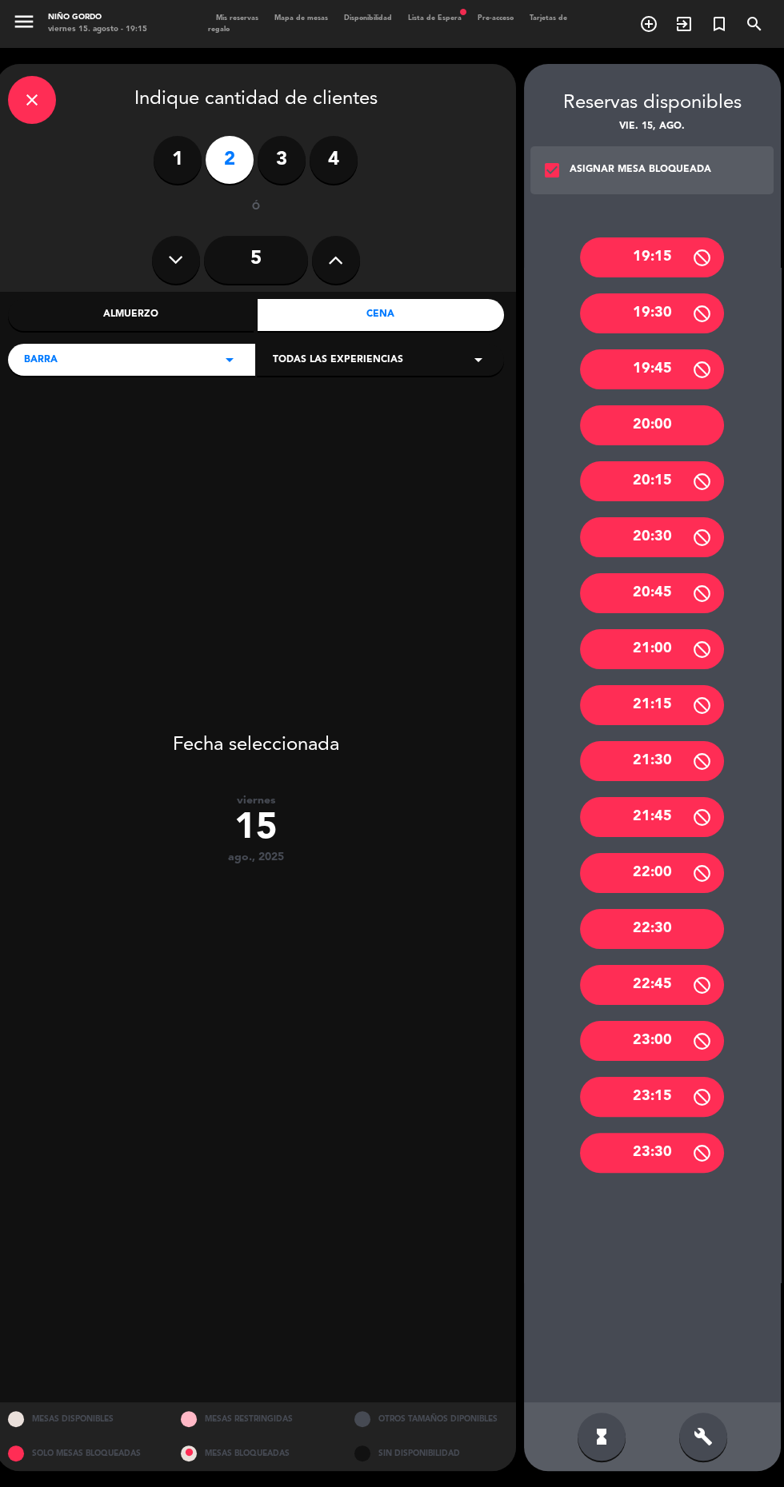
click at [47, 109] on div "close" at bounding box center [32, 100] width 48 height 48
